Goal: Book appointment/travel/reservation

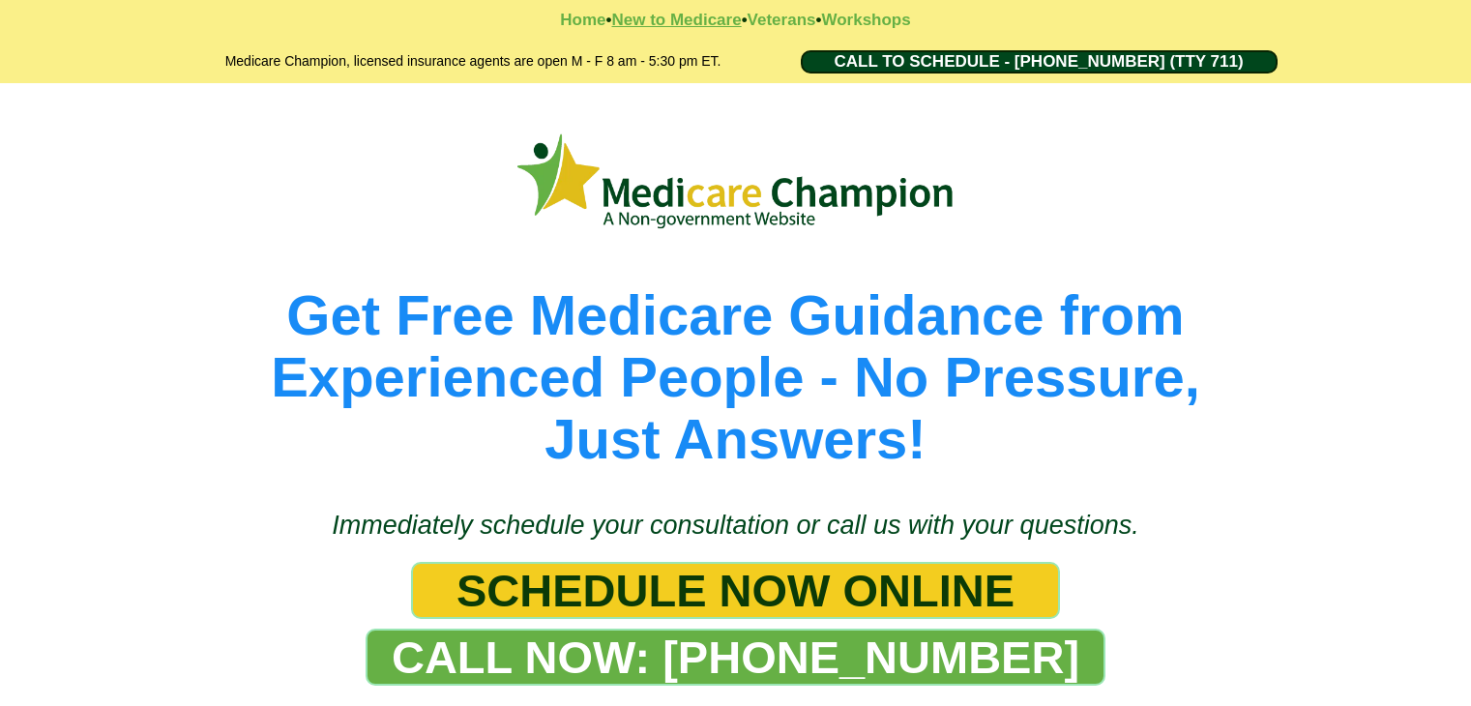
click at [678, 22] on strong "New to Medicare" at bounding box center [676, 20] width 130 height 18
click at [794, 588] on span "SCHEDULE NOW ONLINE" at bounding box center [735, 590] width 558 height 53
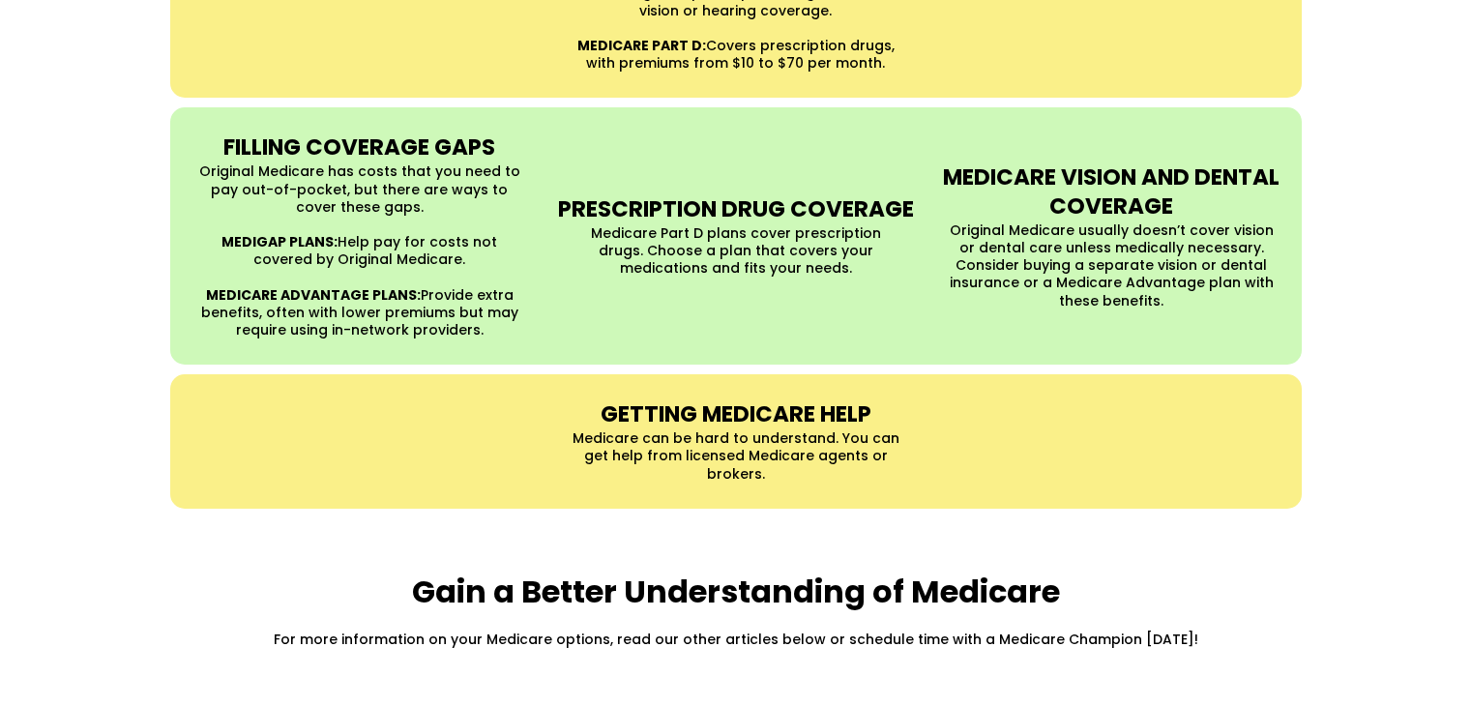
scroll to position [1956, 0]
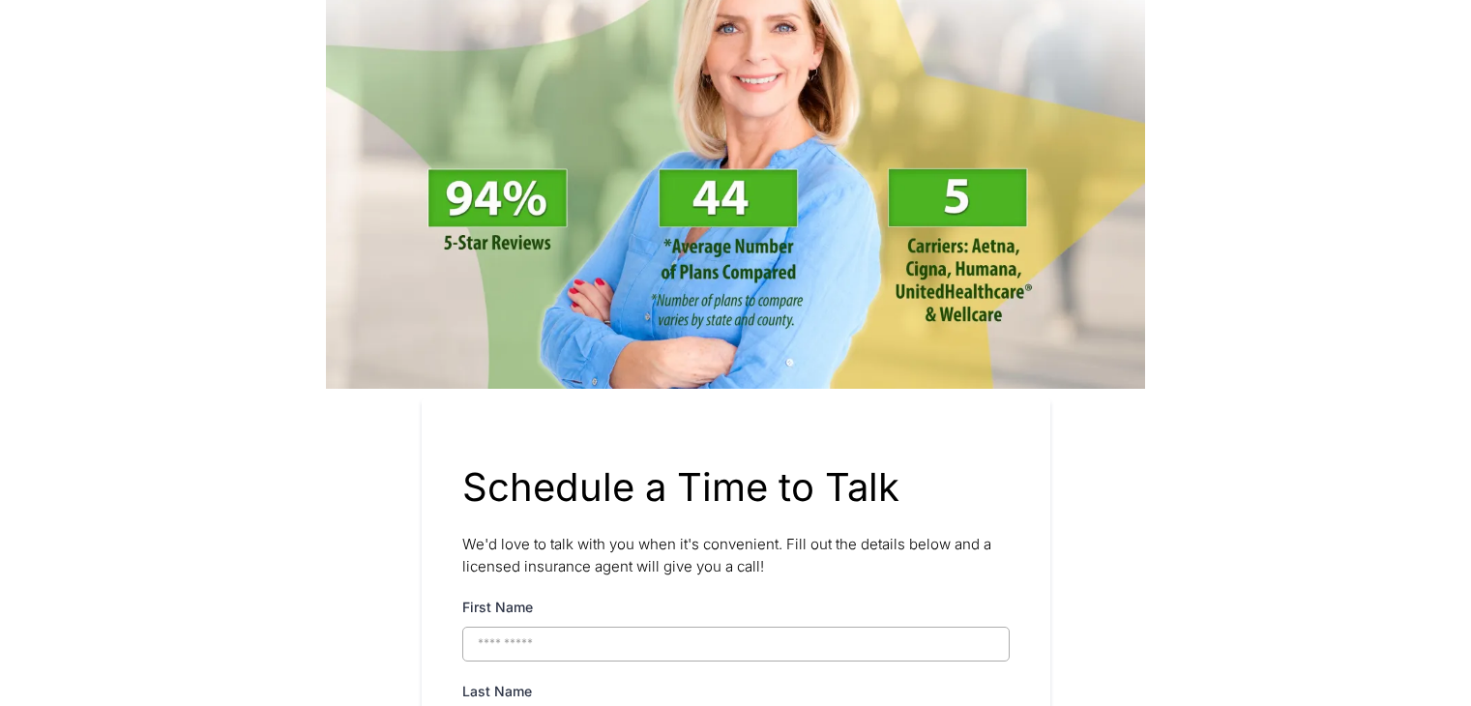
scroll to position [103, 0]
